Goal: Task Accomplishment & Management: Manage account settings

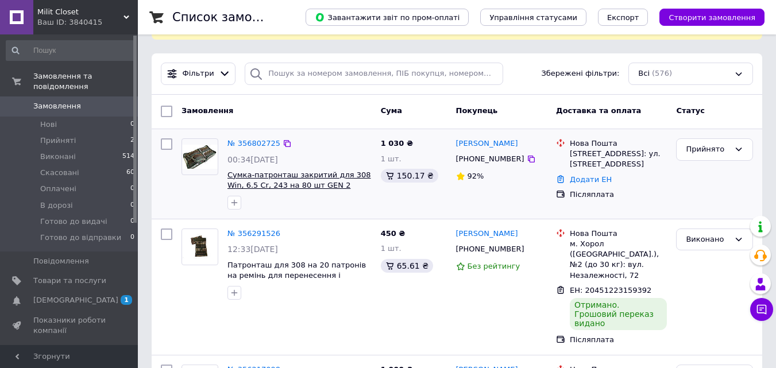
scroll to position [70, 0]
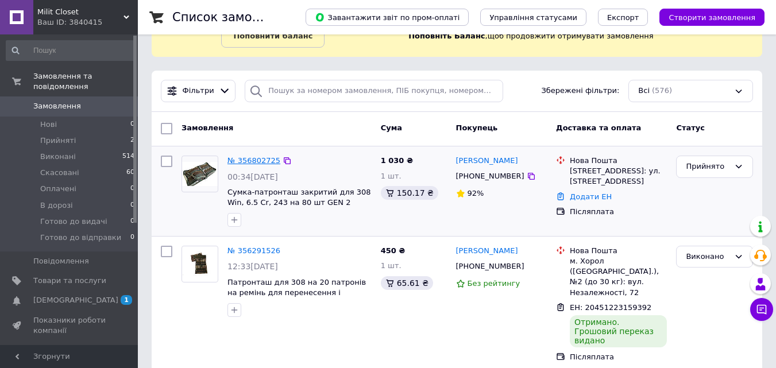
click at [252, 159] on link "№ 356802725" at bounding box center [253, 160] width 53 height 9
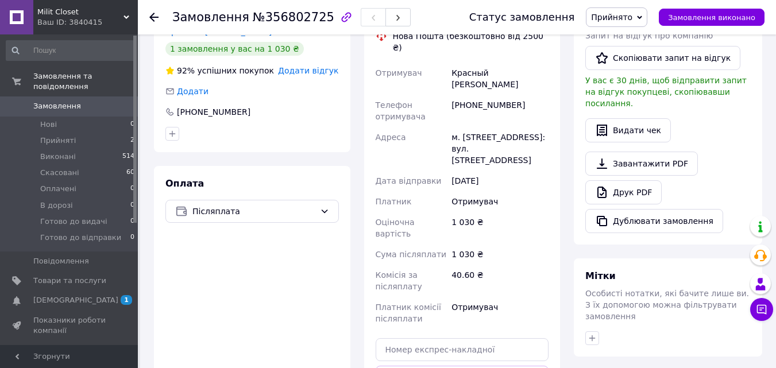
scroll to position [341, 0]
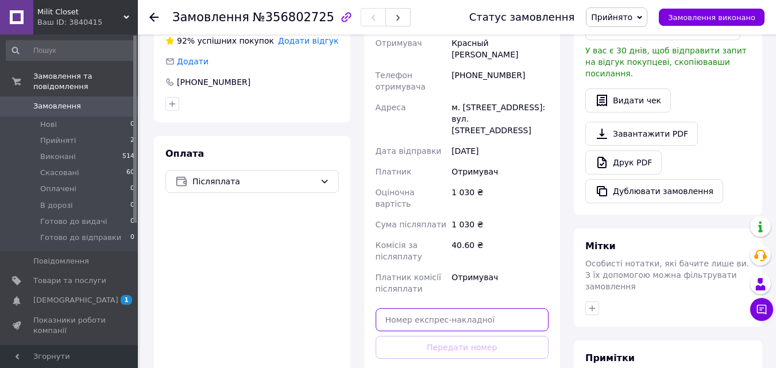
click at [449, 309] on input "text" at bounding box center [462, 320] width 173 height 23
type input "0"
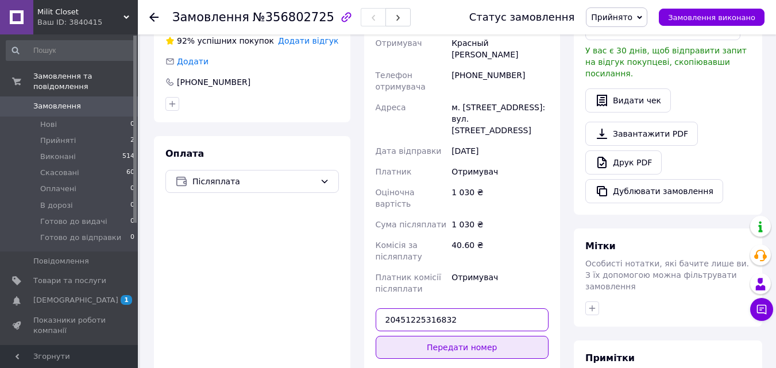
type input "20451225316832"
click at [444, 336] on button "Передати номер" at bounding box center [462, 347] width 173 height 23
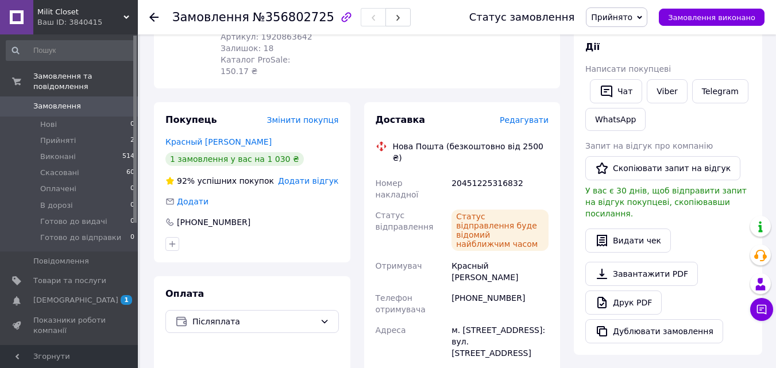
scroll to position [200, 0]
click at [633, 19] on span "Прийнято" at bounding box center [611, 17] width 41 height 9
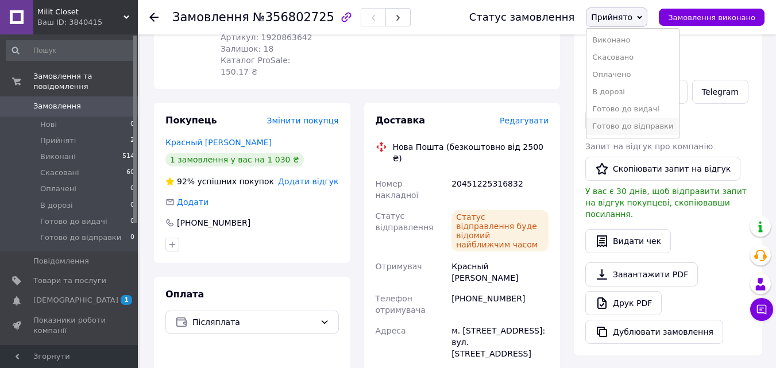
click at [626, 121] on li "Готово до відправки" at bounding box center [633, 126] width 92 height 17
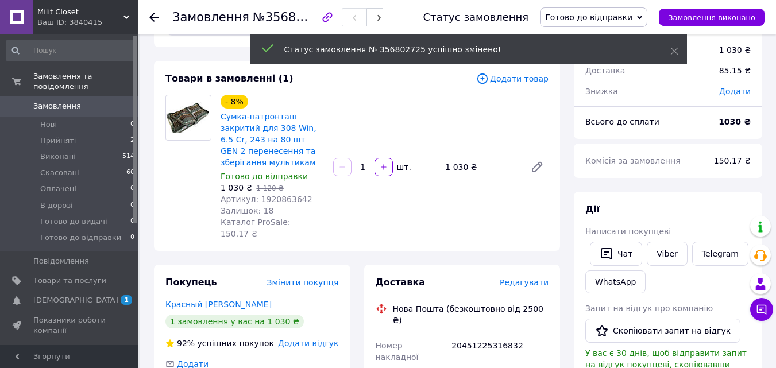
scroll to position [0, 0]
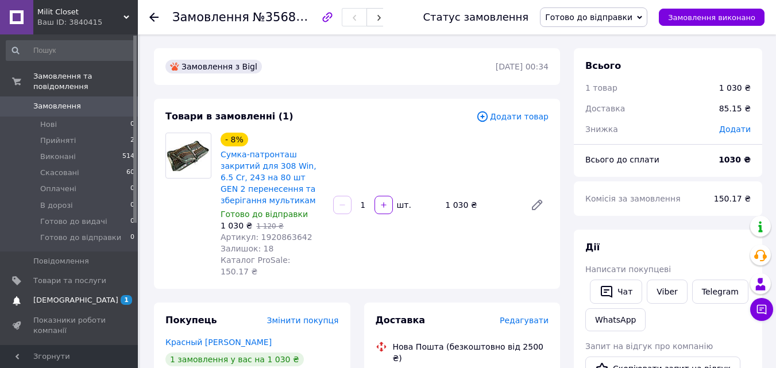
click at [88, 295] on span "[DEMOGRAPHIC_DATA]" at bounding box center [69, 300] width 73 height 10
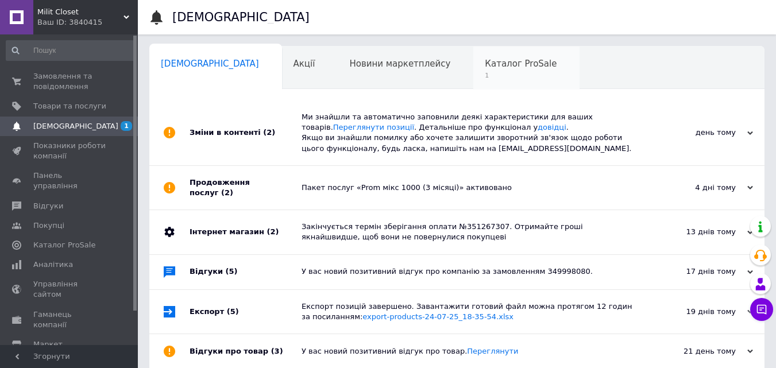
click at [473, 57] on div "Каталог ProSale 1" at bounding box center [526, 69] width 106 height 44
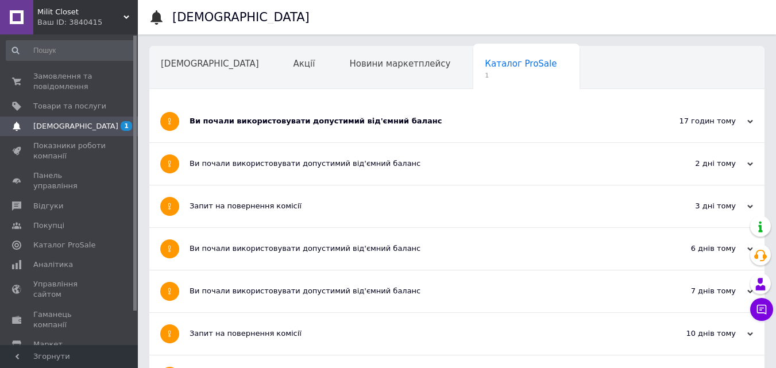
click at [337, 125] on div "Ви почали використовувати допустимий від'ємний баланс" at bounding box center [414, 121] width 449 height 10
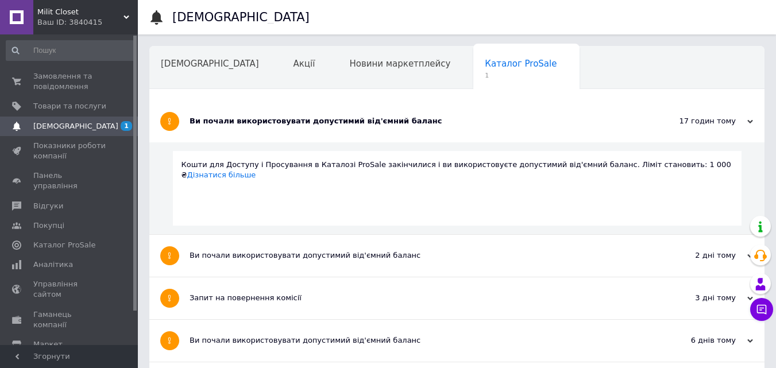
click at [317, 123] on div "Ви почали використовувати допустимий від'ємний баланс" at bounding box center [414, 121] width 449 height 10
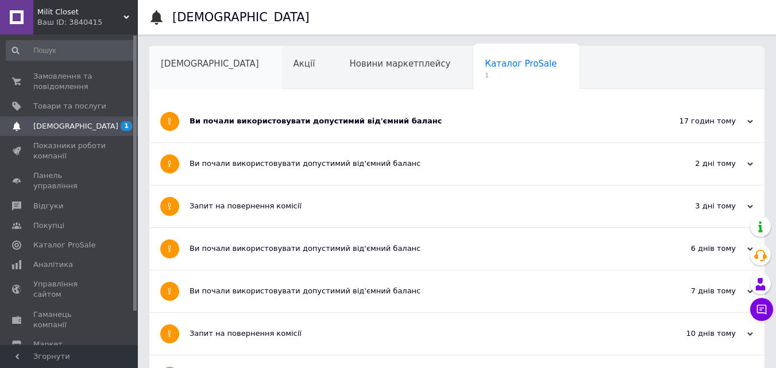
click at [206, 67] on span "[DEMOGRAPHIC_DATA]" at bounding box center [210, 64] width 98 height 10
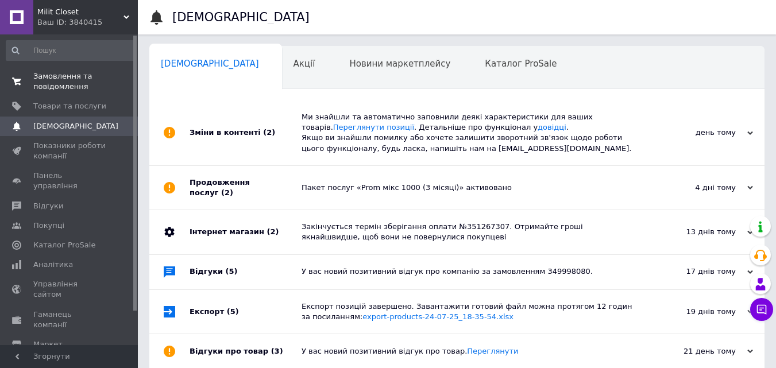
click at [101, 82] on span "Замовлення та повідомлення" at bounding box center [69, 81] width 73 height 21
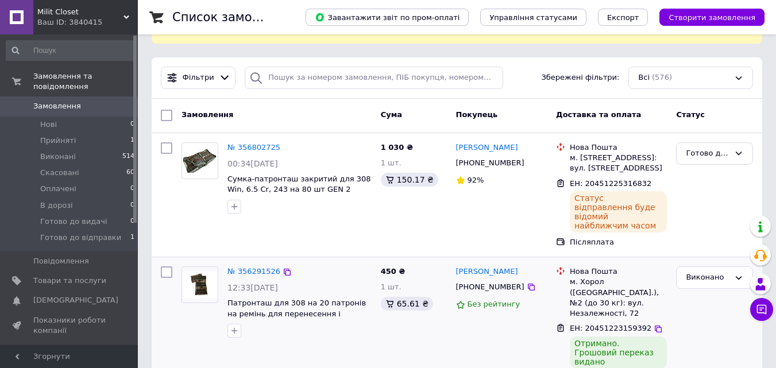
scroll to position [84, 0]
